Goal: Information Seeking & Learning: Find specific fact

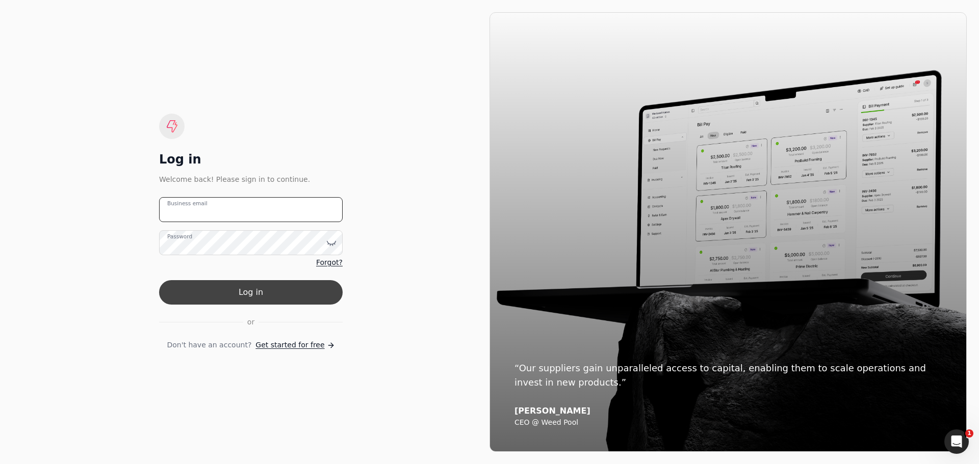
type email "[EMAIL_ADDRESS][PERSON_NAME][DOMAIN_NAME]"
click at [235, 291] on button "Log in" at bounding box center [251, 292] width 184 height 24
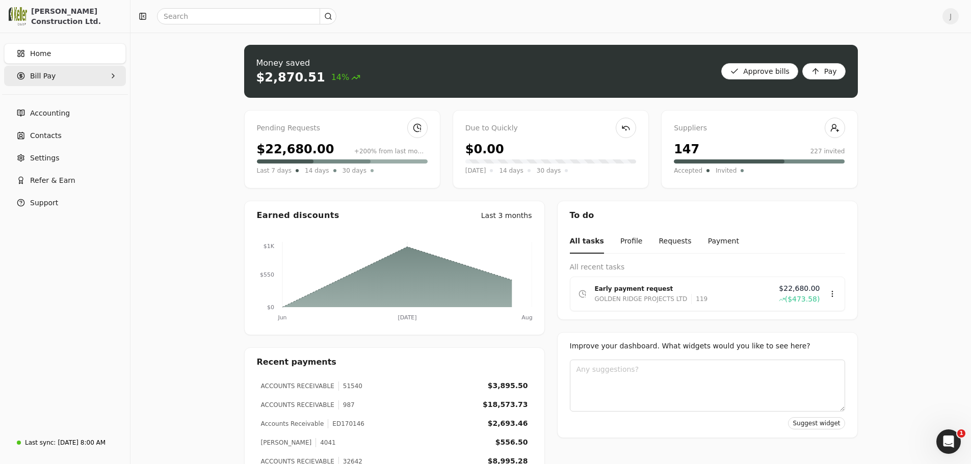
click at [69, 77] on Pay "Bill Pay" at bounding box center [65, 76] width 122 height 20
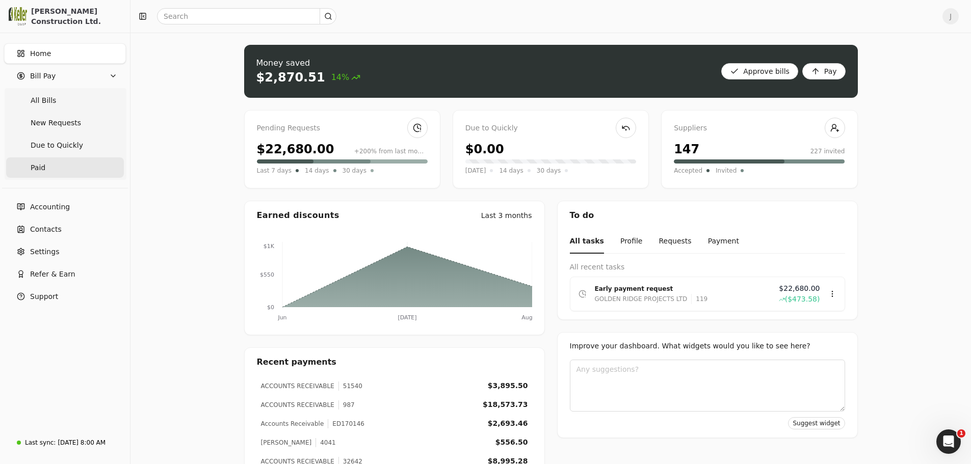
click at [55, 166] on link "Paid" at bounding box center [65, 168] width 118 height 20
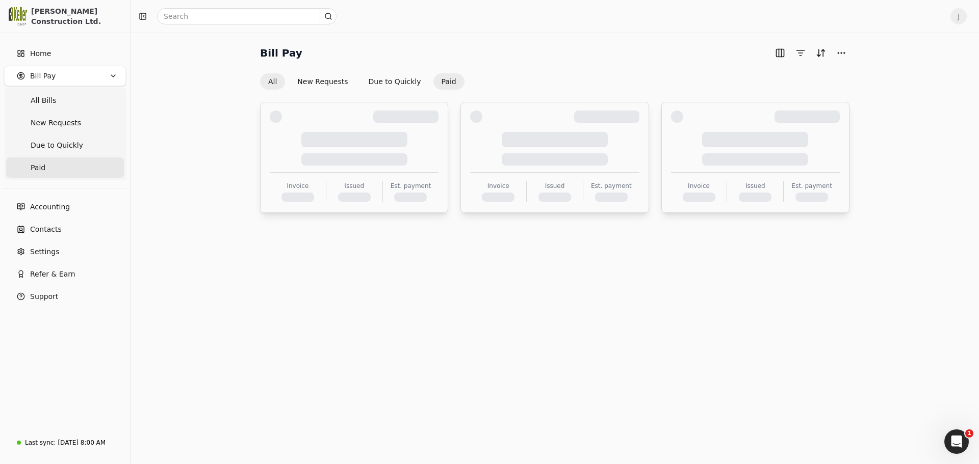
click at [271, 83] on button "All" at bounding box center [272, 81] width 25 height 16
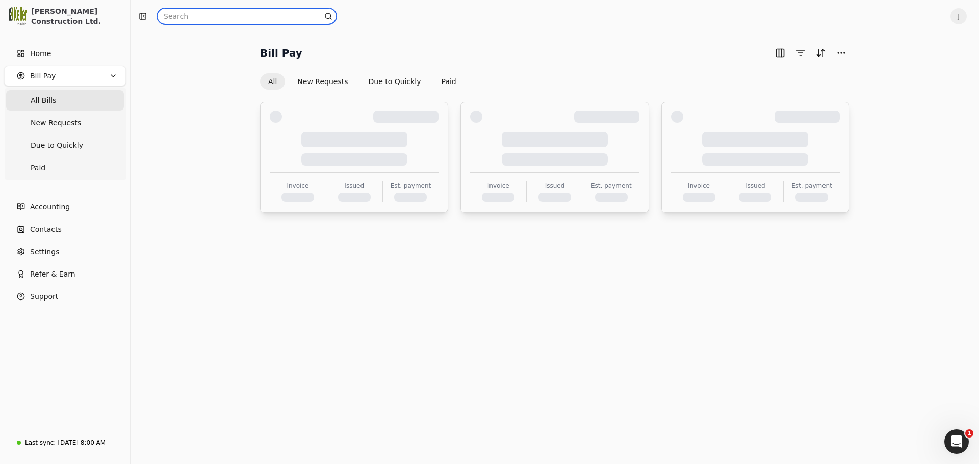
click at [236, 14] on input "text" at bounding box center [246, 16] width 179 height 16
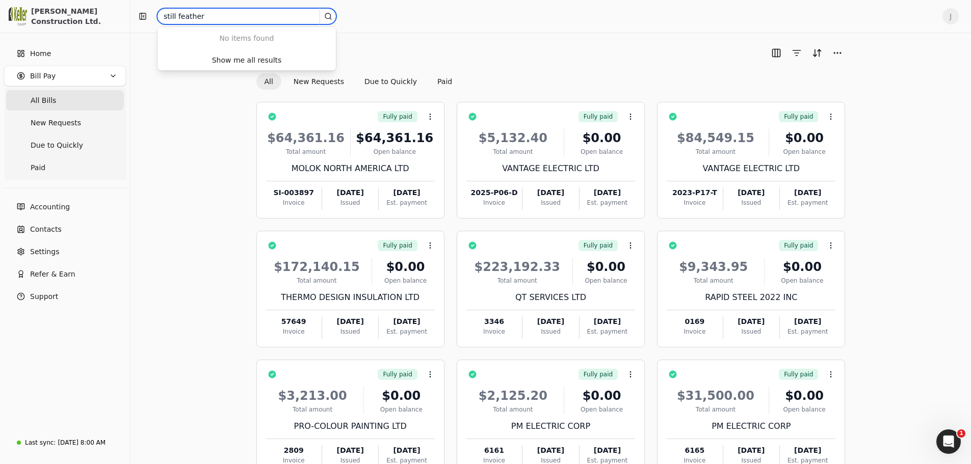
type input "still feather"
click at [250, 63] on div "Show me all results" at bounding box center [247, 60] width 70 height 11
